Goal: Information Seeking & Learning: Learn about a topic

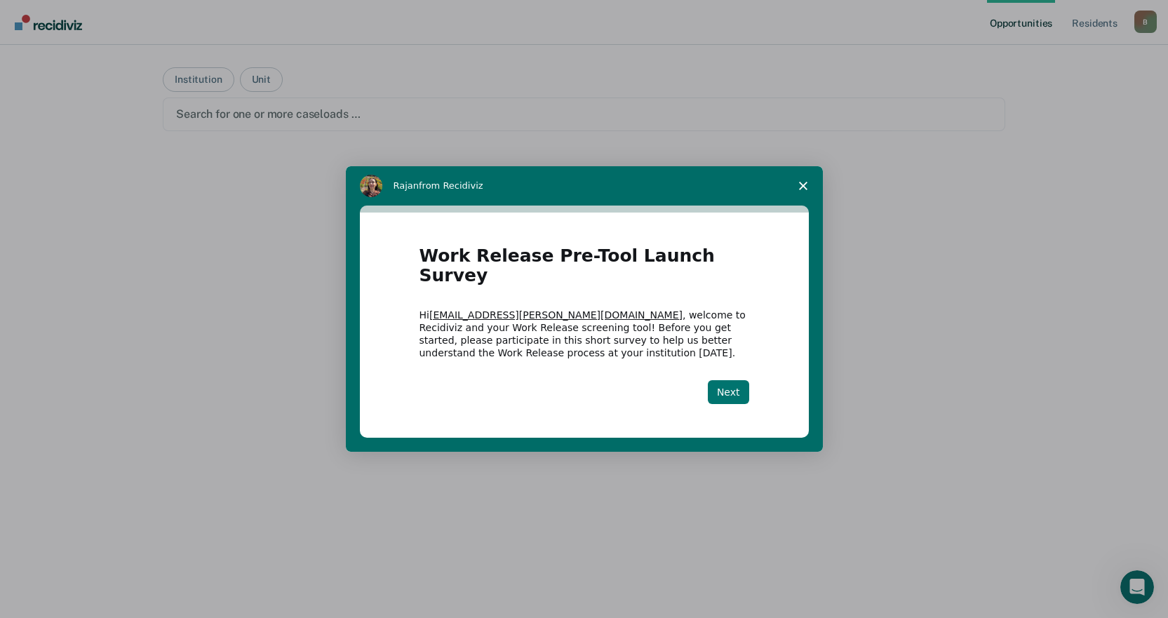
click at [732, 384] on button "Next" at bounding box center [728, 392] width 41 height 24
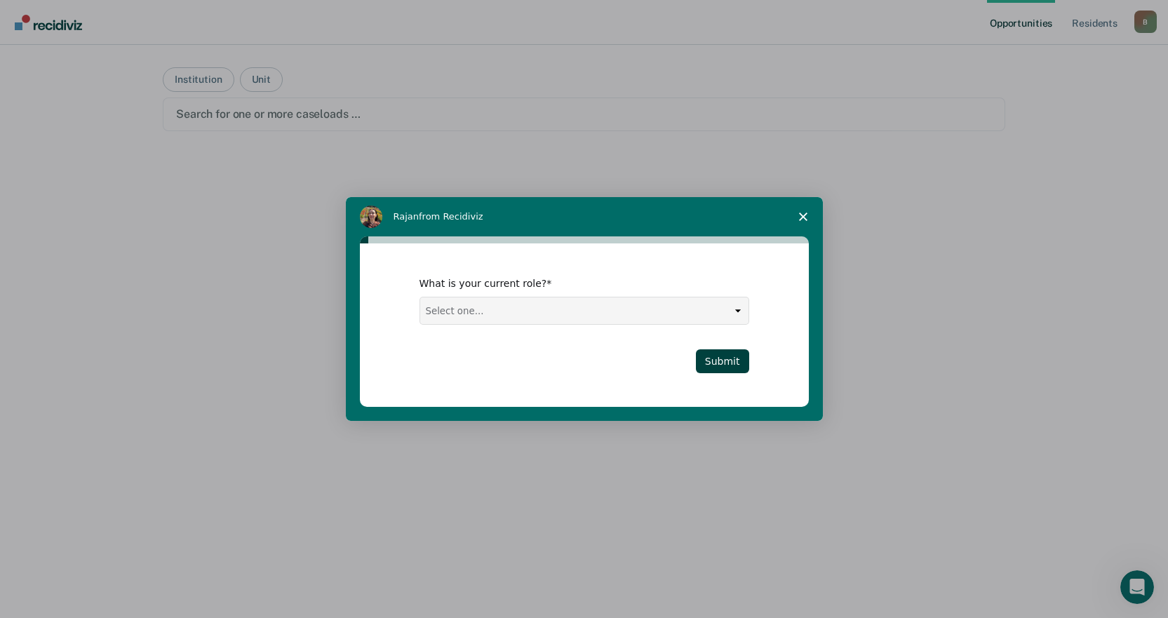
click at [735, 311] on select "Select one... Case Manager FUM Assistant [PERSON_NAME] [PERSON_NAME]" at bounding box center [584, 310] width 328 height 27
select select "Case Manager"
click at [420, 297] on select "Select one... Case Manager FUM Assistant [PERSON_NAME] [PERSON_NAME]" at bounding box center [584, 310] width 328 height 27
click at [714, 358] on button "Submit" at bounding box center [722, 361] width 53 height 24
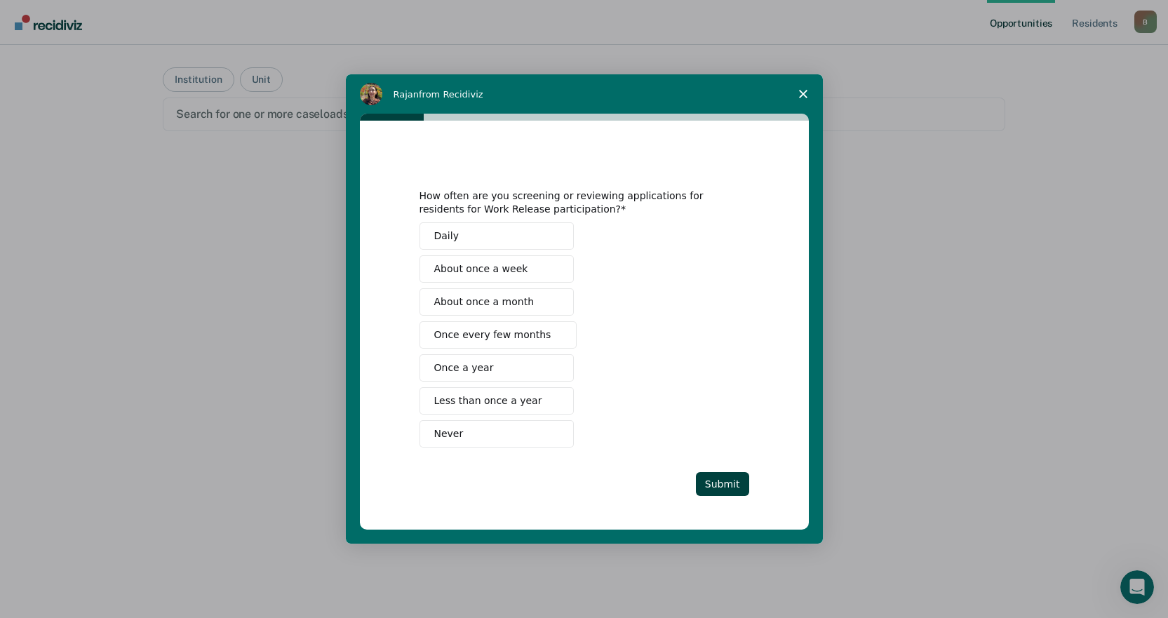
click at [521, 340] on span "Once every few months" at bounding box center [492, 335] width 117 height 15
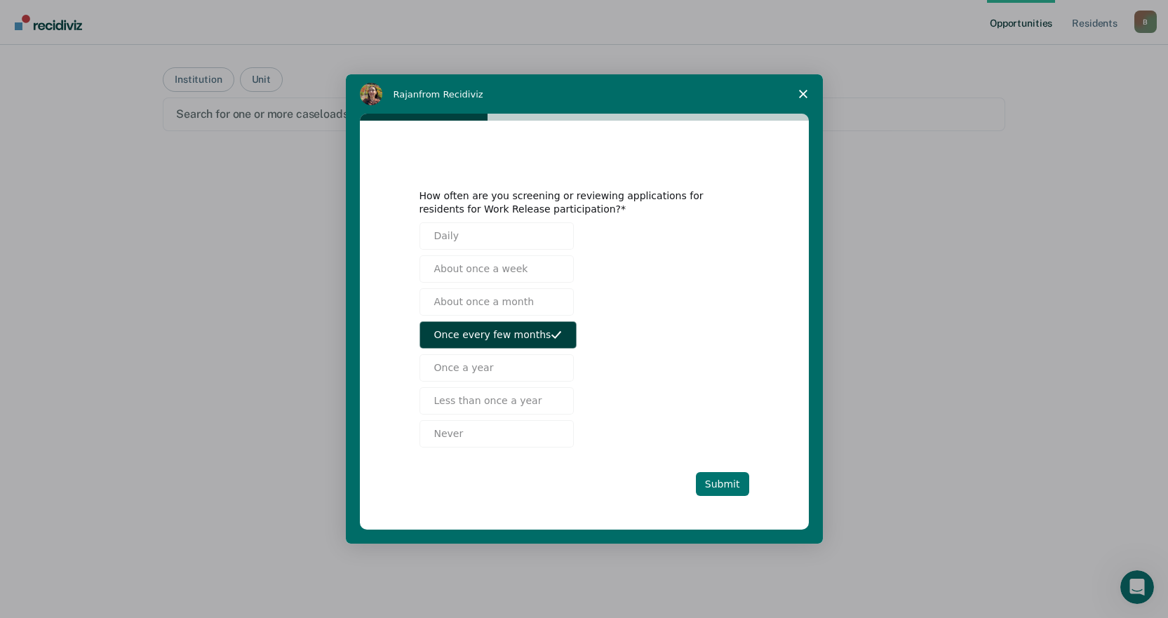
click at [726, 483] on button "Submit" at bounding box center [722, 484] width 53 height 24
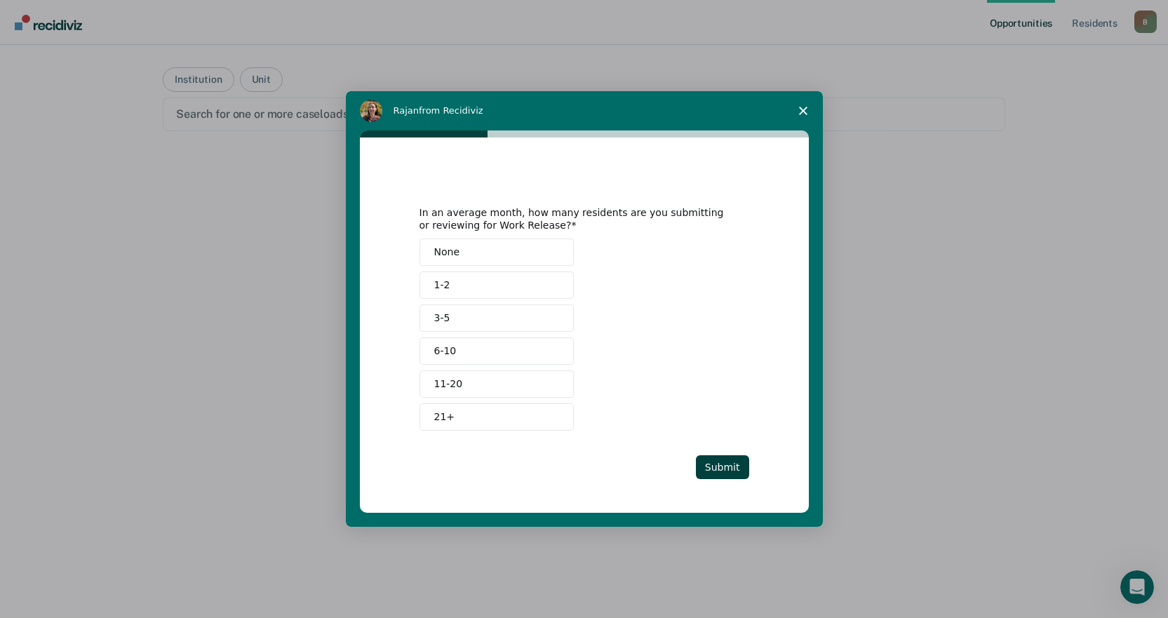
click at [488, 284] on button "1-2" at bounding box center [497, 284] width 154 height 27
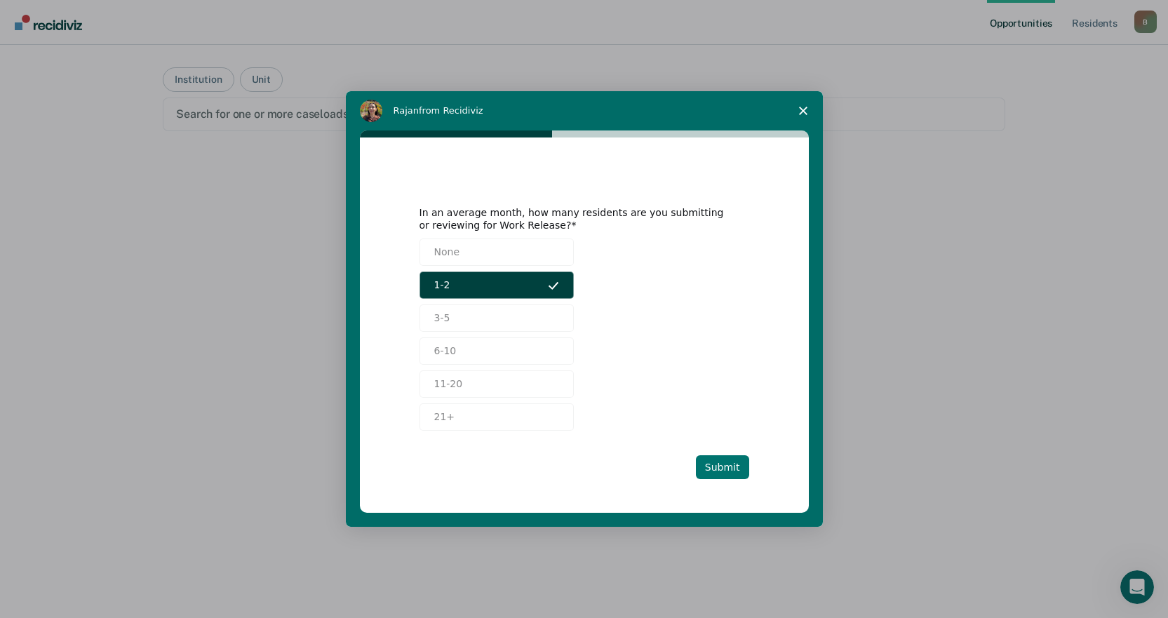
click at [727, 473] on button "Submit" at bounding box center [722, 467] width 53 height 24
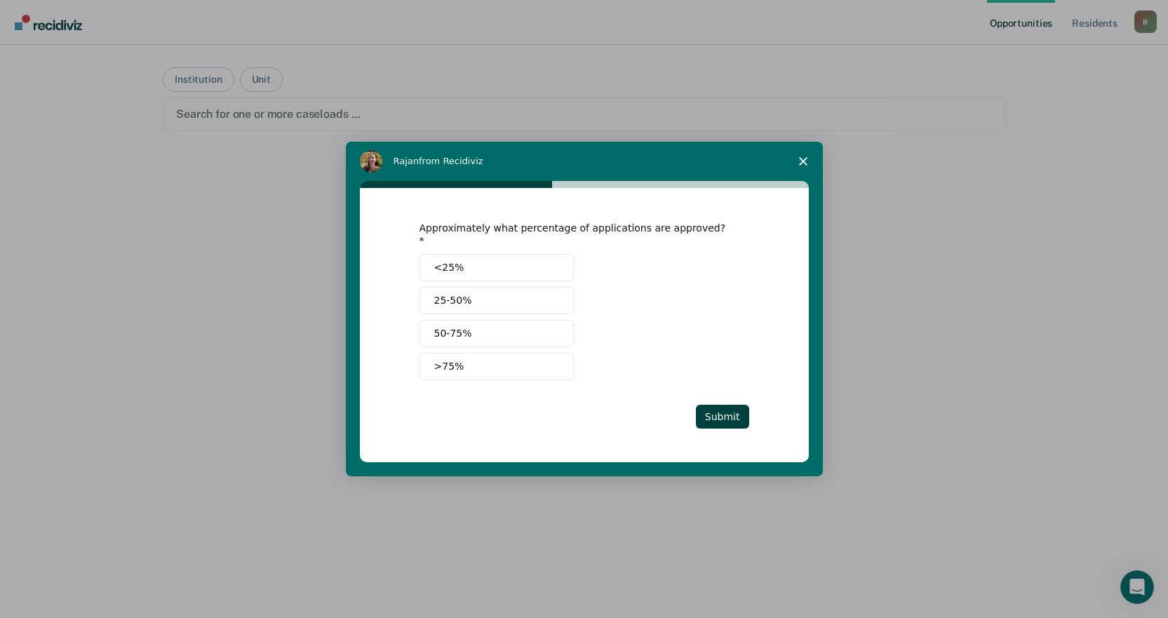
click at [478, 266] on button "<25%" at bounding box center [497, 267] width 154 height 27
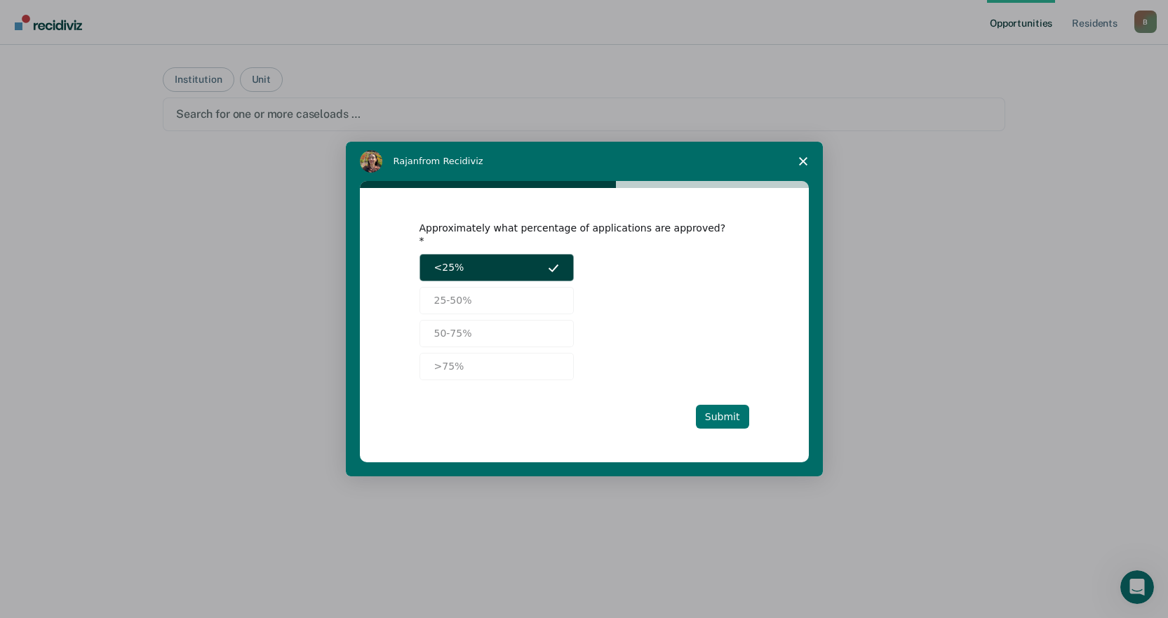
click at [728, 413] on button "Submit" at bounding box center [722, 417] width 53 height 24
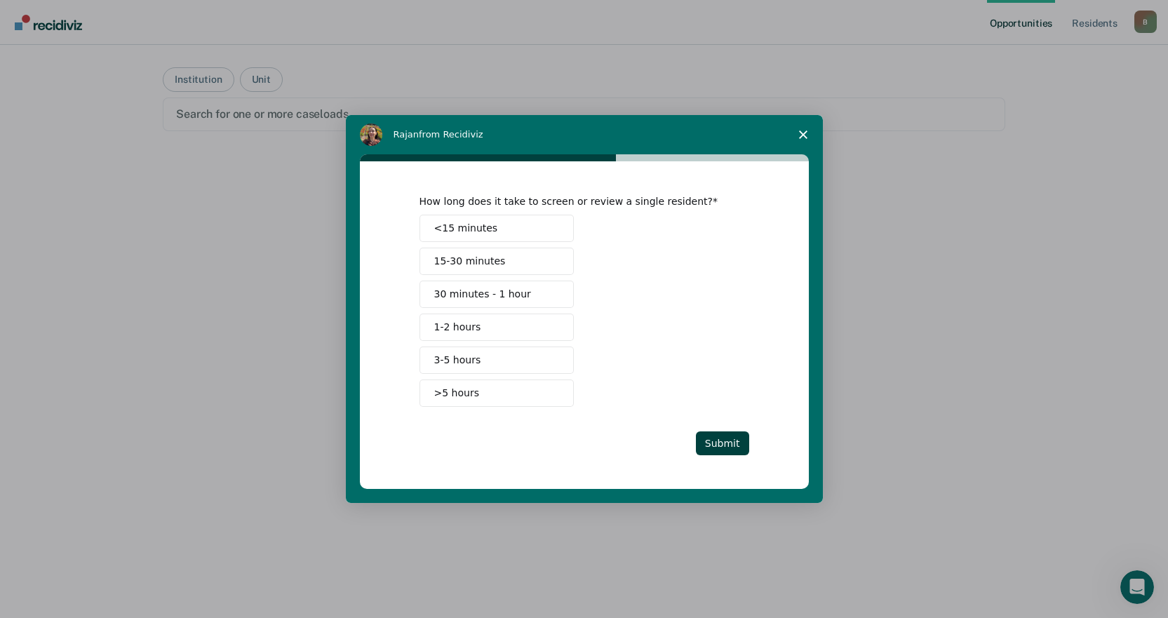
click at [524, 365] on button "3-5 hours" at bounding box center [497, 360] width 154 height 27
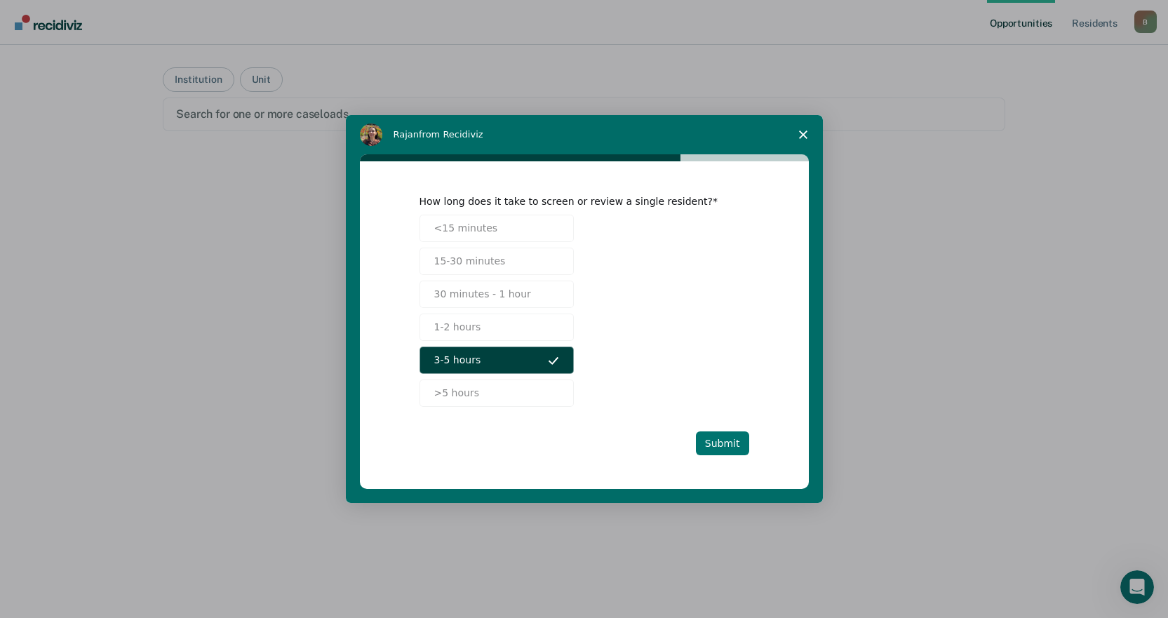
click at [735, 446] on button "Submit" at bounding box center [722, 443] width 53 height 24
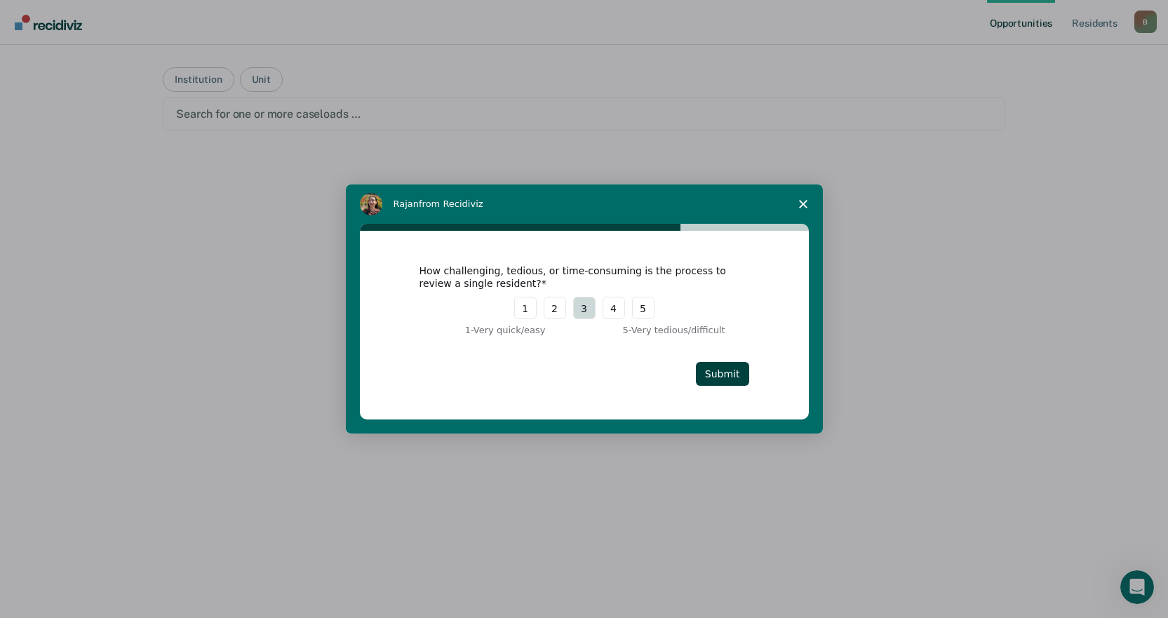
click at [585, 315] on button "3" at bounding box center [584, 308] width 22 height 22
click at [719, 380] on button "Submit" at bounding box center [722, 374] width 53 height 24
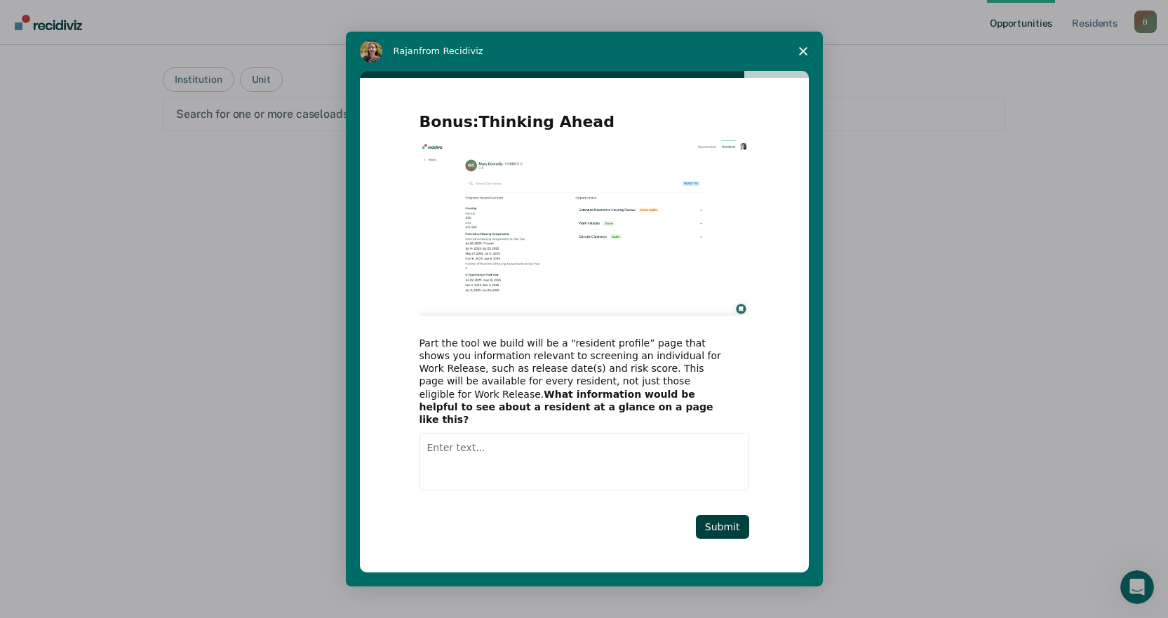
click at [472, 443] on textarea "Enter text..." at bounding box center [585, 462] width 330 height 58
type textarea "Mental Health Score"
click at [728, 518] on button "Submit" at bounding box center [722, 527] width 53 height 24
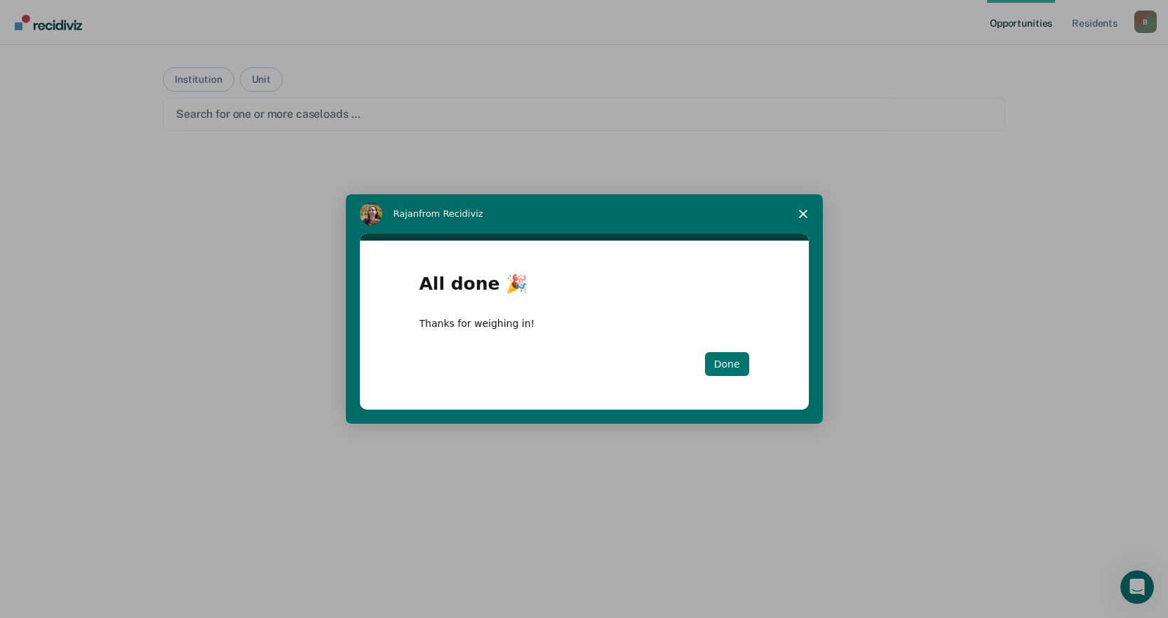
click at [723, 363] on button "Done" at bounding box center [727, 364] width 44 height 24
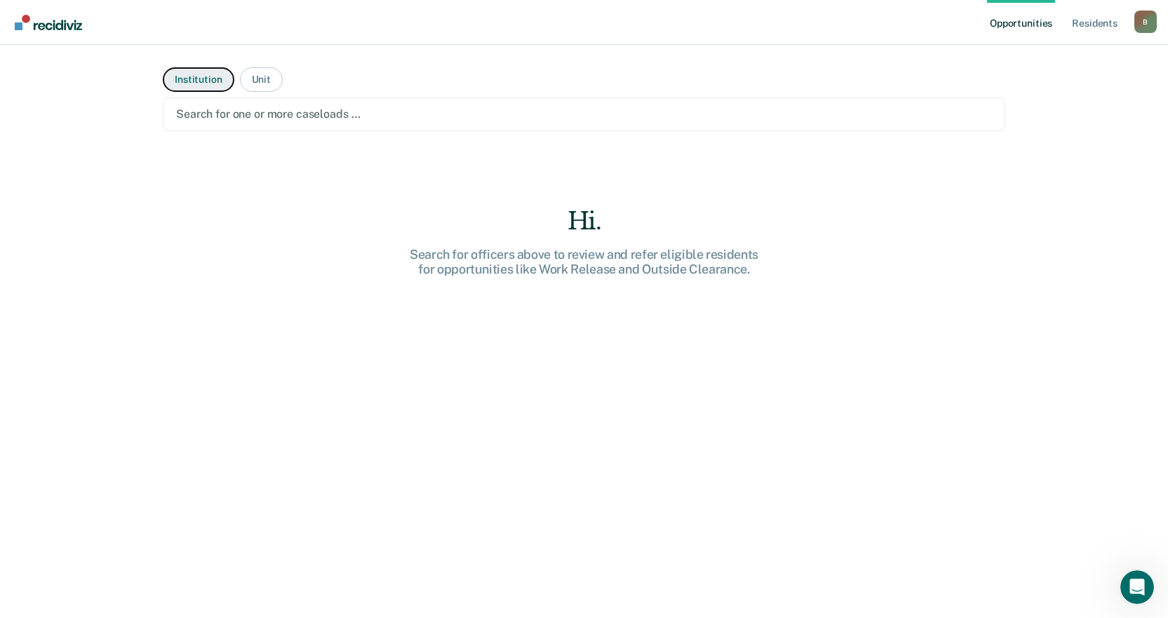
click at [200, 79] on button "Institution" at bounding box center [198, 79] width 71 height 25
click at [777, 218] on div "Hi." at bounding box center [584, 221] width 449 height 29
click at [257, 116] on div at bounding box center [584, 114] width 816 height 16
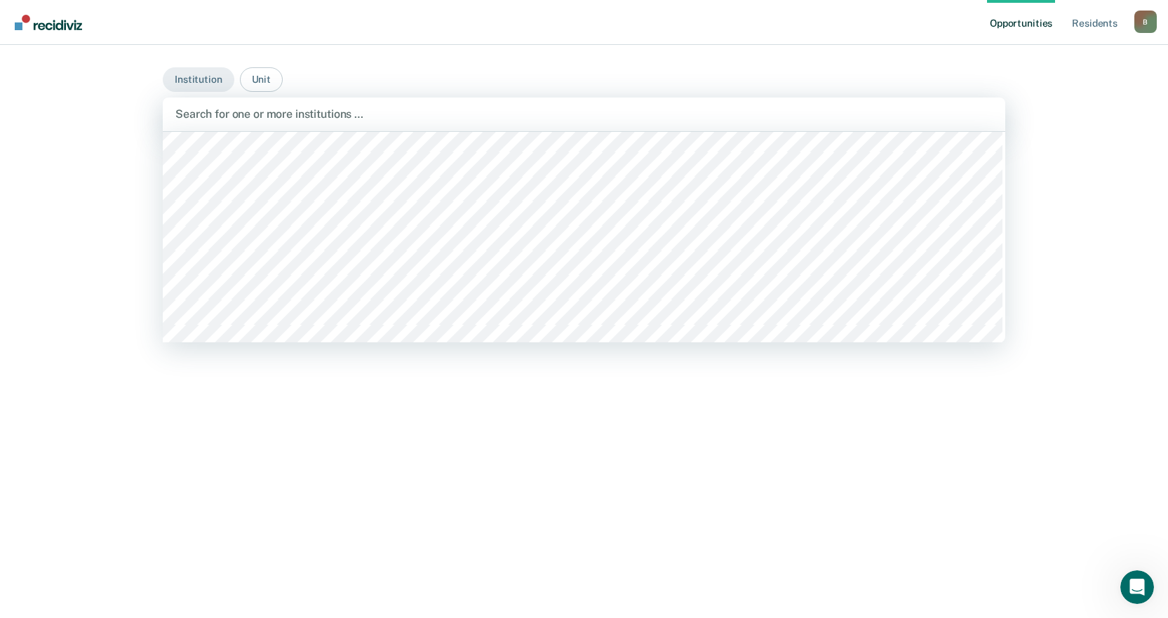
scroll to position [210, 0]
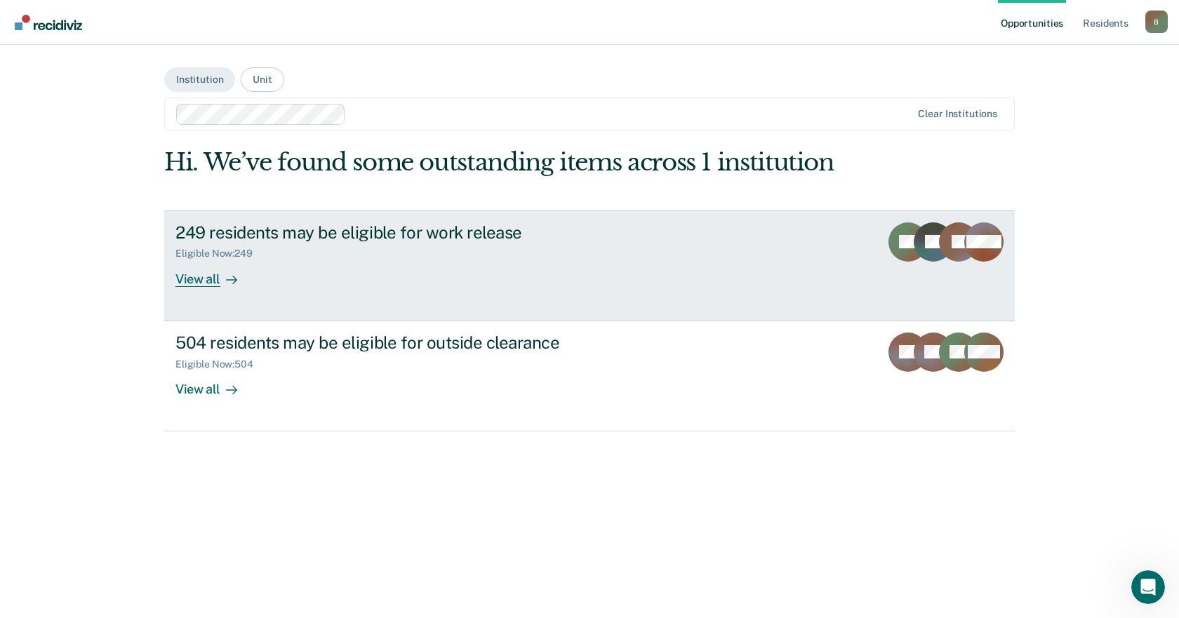
click at [188, 275] on div "View all" at bounding box center [214, 273] width 79 height 27
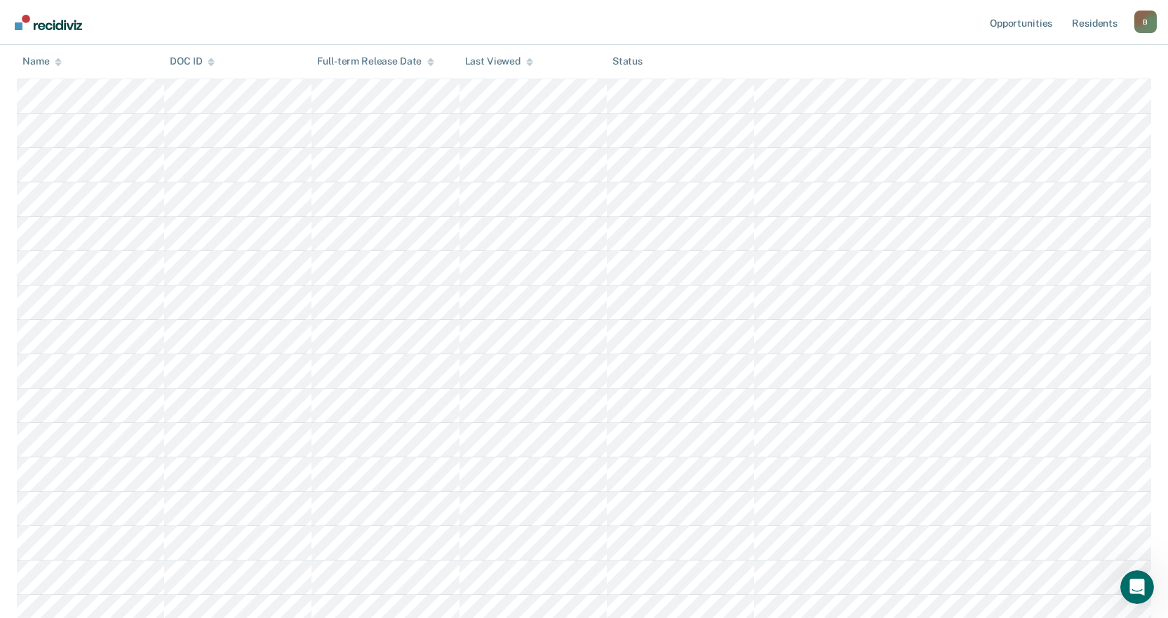
scroll to position [7085, 0]
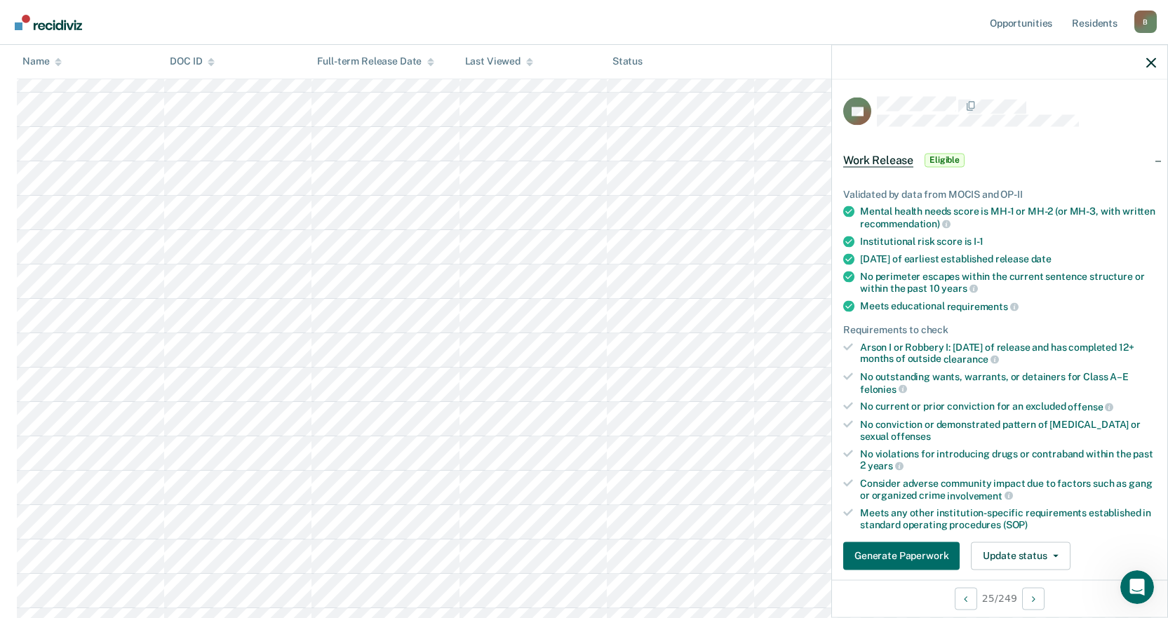
scroll to position [7955, 0]
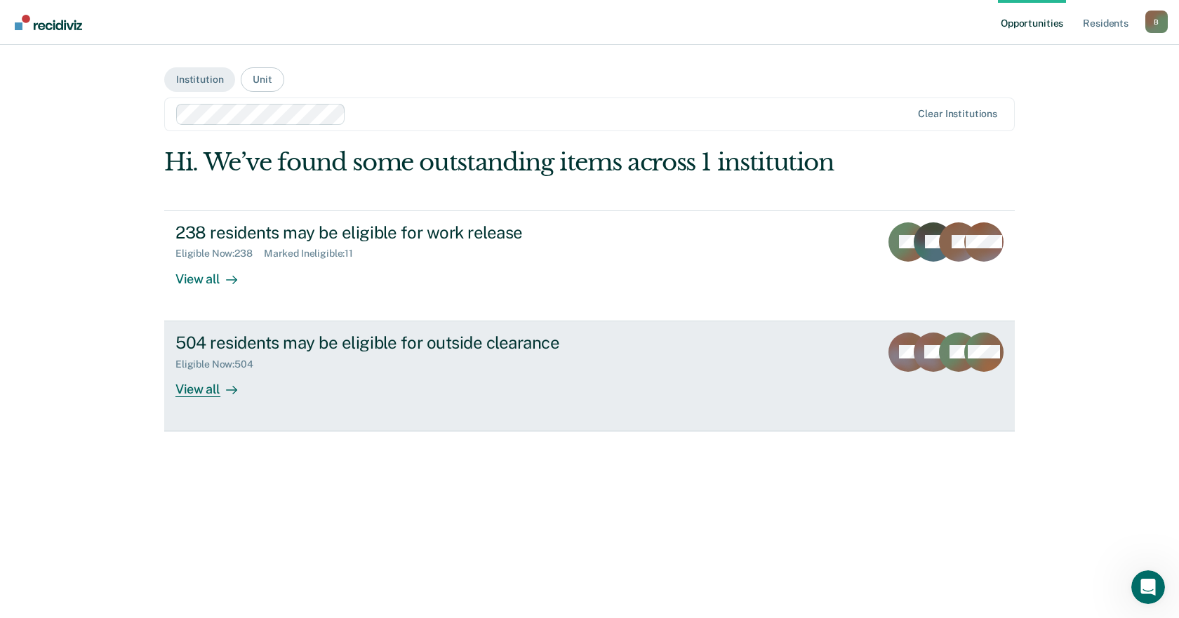
click at [173, 386] on link "504 residents may be eligible for outside clearance Eligible Now : 504 View all…" at bounding box center [589, 376] width 850 height 110
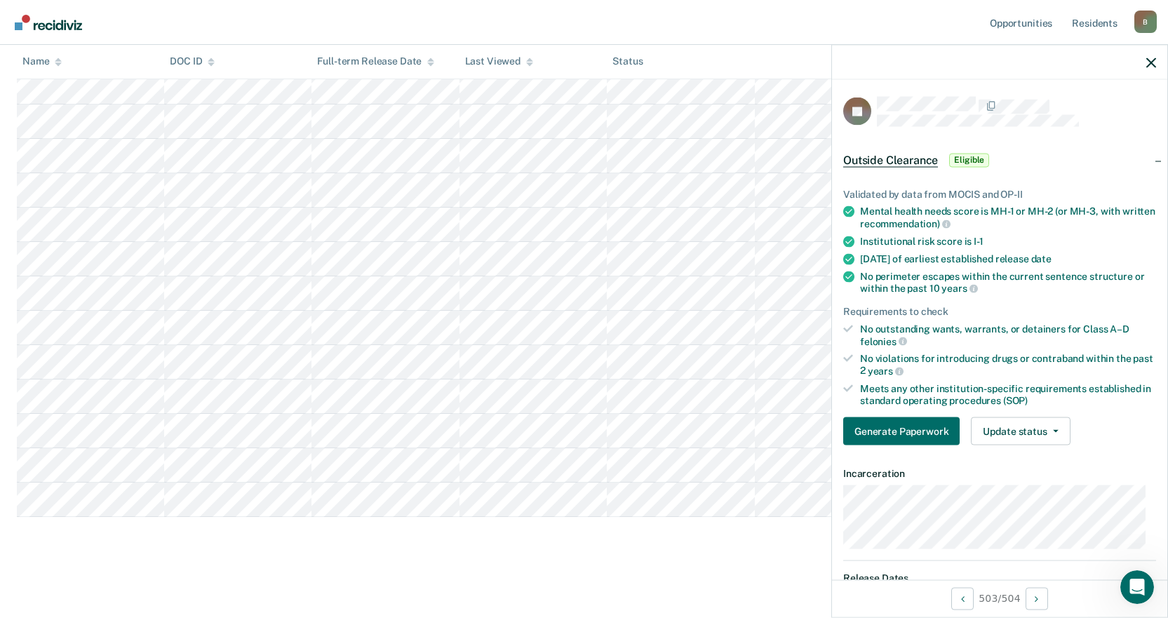
scroll to position [17064, 0]
